Goal: Download file/media

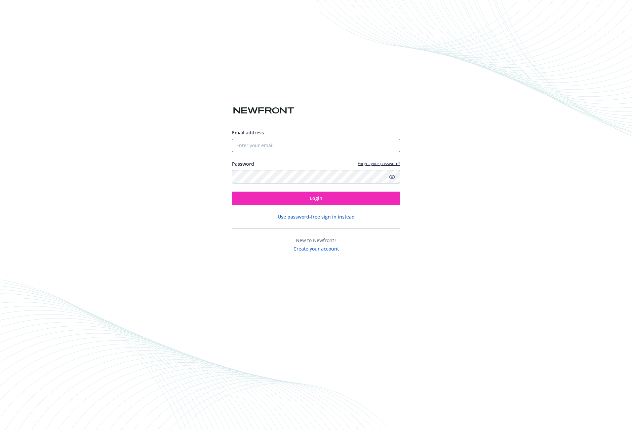
click at [280, 146] on input "Email address" at bounding box center [316, 145] width 168 height 13
type input "[PERSON_NAME][EMAIL_ADDRESS][PERSON_NAME][DOMAIN_NAME]"
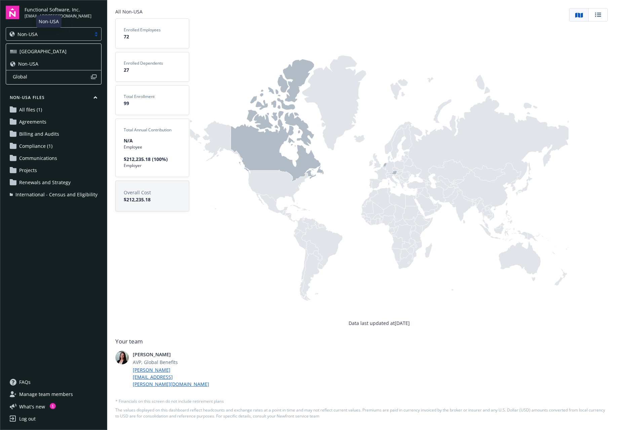
click at [75, 36] on div "Non-USA" at bounding box center [48, 34] width 78 height 7
click at [65, 50] on div "USA" at bounding box center [53, 51] width 87 height 7
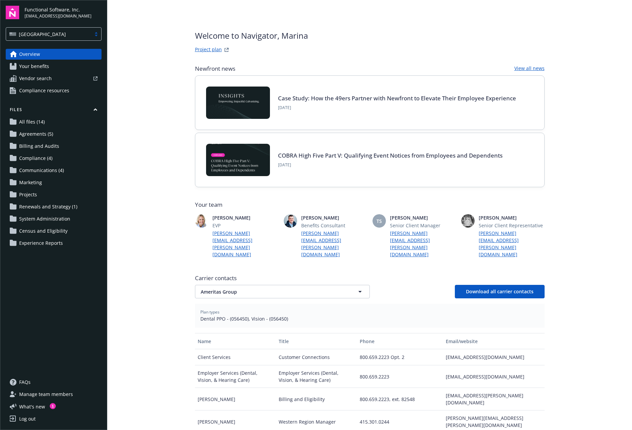
click at [39, 118] on span "All files (14)" at bounding box center [32, 121] width 26 height 11
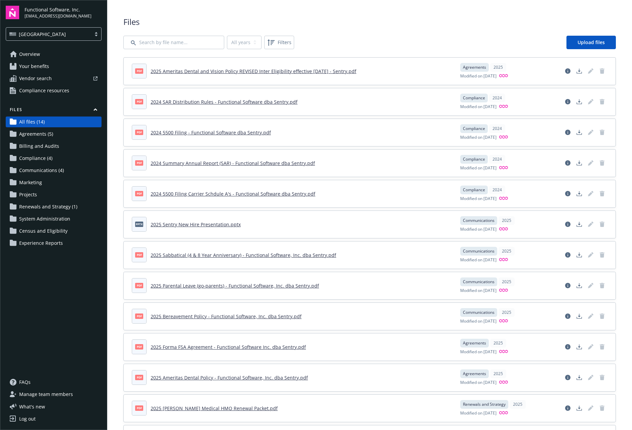
click at [36, 208] on span "Renewals and Strategy (1)" at bounding box center [48, 206] width 58 height 11
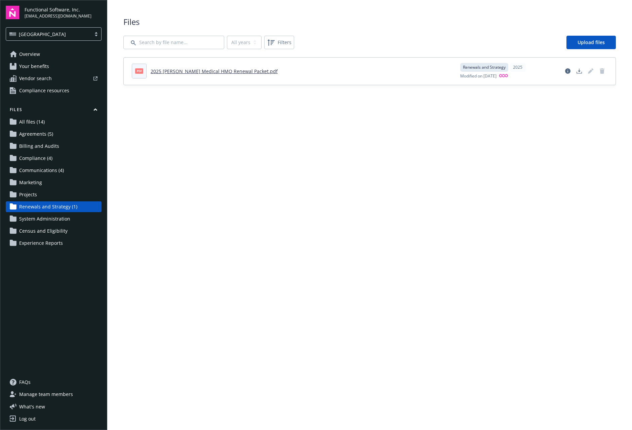
click at [208, 71] on link "2025 Kaiser Medical HMO Renewal Packet.pdf" at bounding box center [214, 71] width 127 height 6
click at [47, 220] on span "System Administration" at bounding box center [44, 218] width 51 height 11
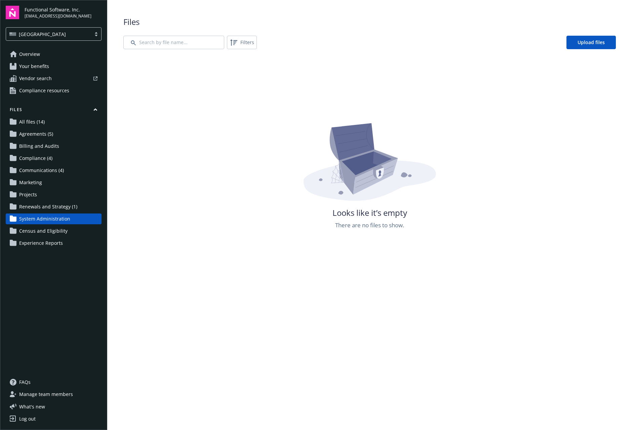
click at [39, 57] on span "Overview" at bounding box center [29, 54] width 21 height 11
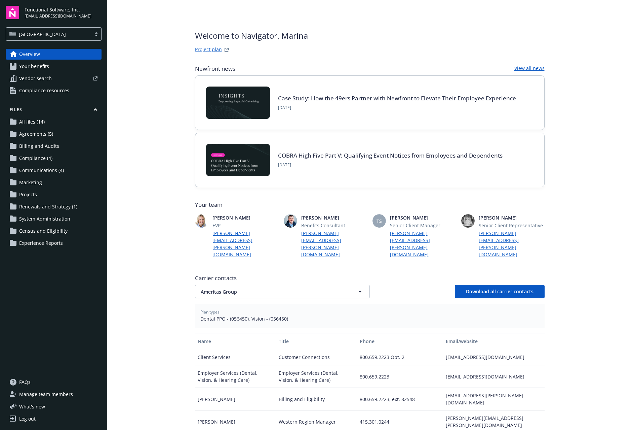
click at [37, 70] on span "Your benefits" at bounding box center [34, 66] width 30 height 11
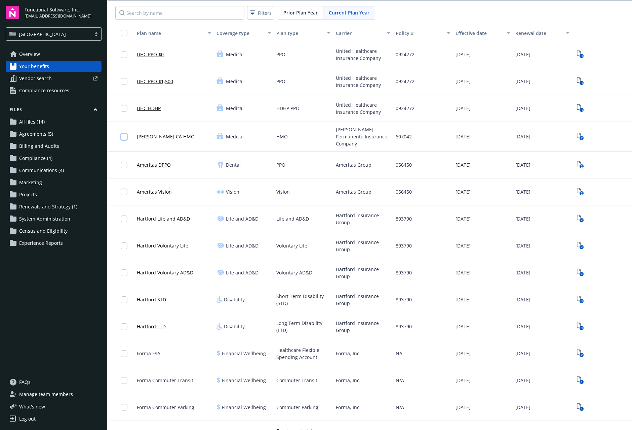
click at [125, 135] on input "checkbox" at bounding box center [124, 136] width 7 height 7
click at [324, 414] on button "Download 2" at bounding box center [310, 414] width 48 height 13
